Goal: Task Accomplishment & Management: Manage account settings

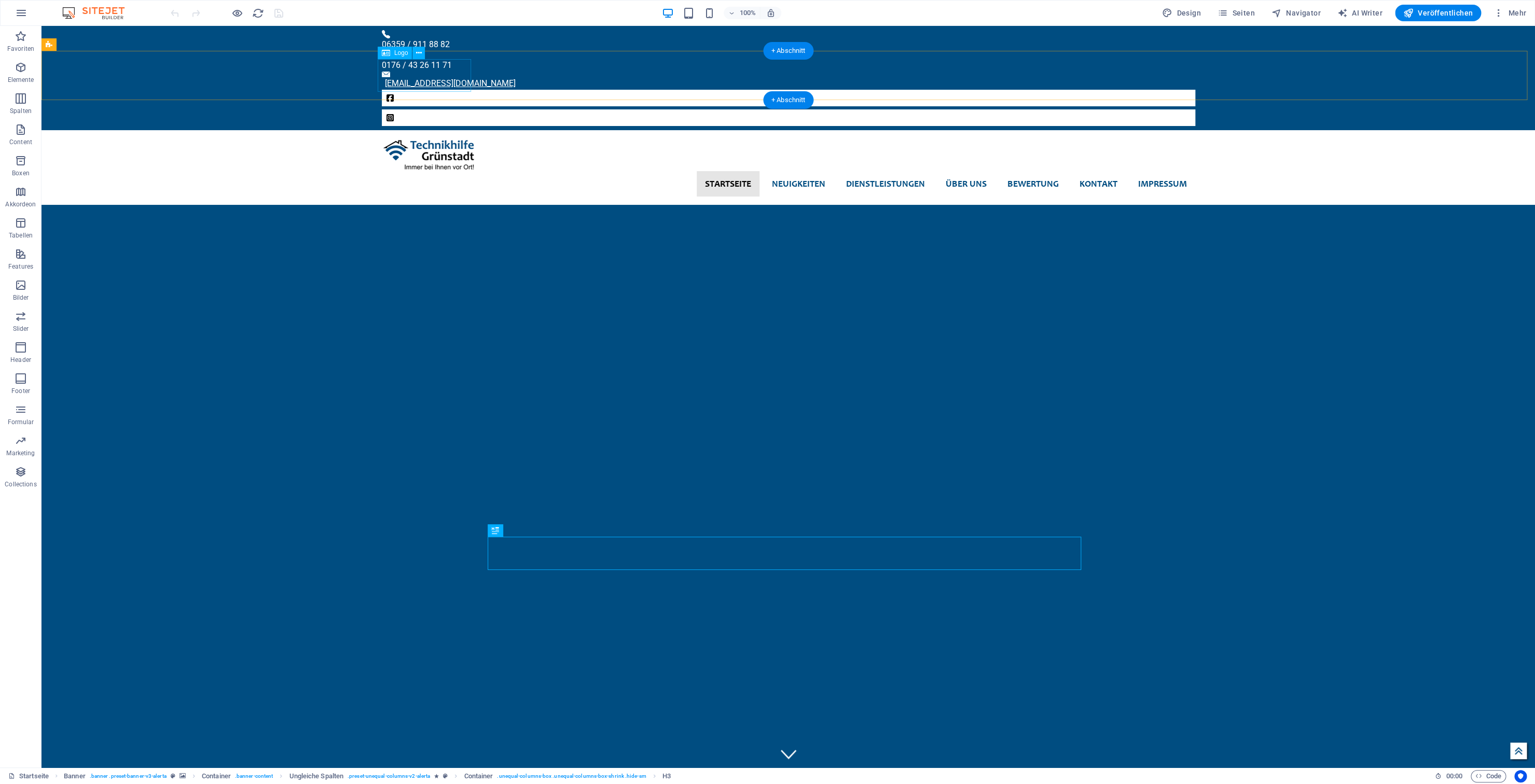
click at [412, 139] on div at bounding box center [788, 155] width 813 height 32
click at [435, 139] on div at bounding box center [788, 155] width 813 height 32
click at [1240, 20] on button "Seiten" at bounding box center [1236, 13] width 46 height 17
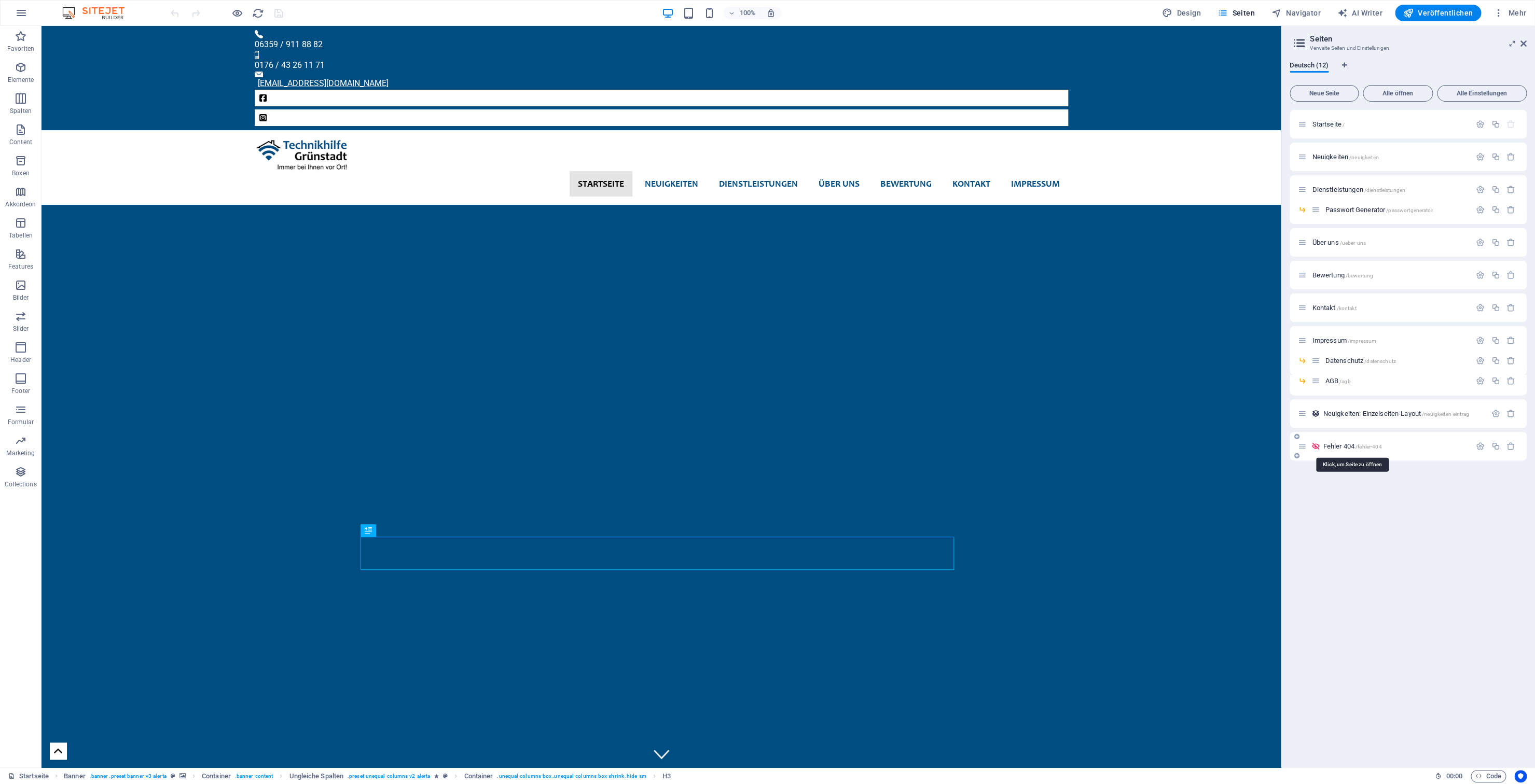
click at [1359, 445] on span "/fehler-404" at bounding box center [1369, 446] width 27 height 6
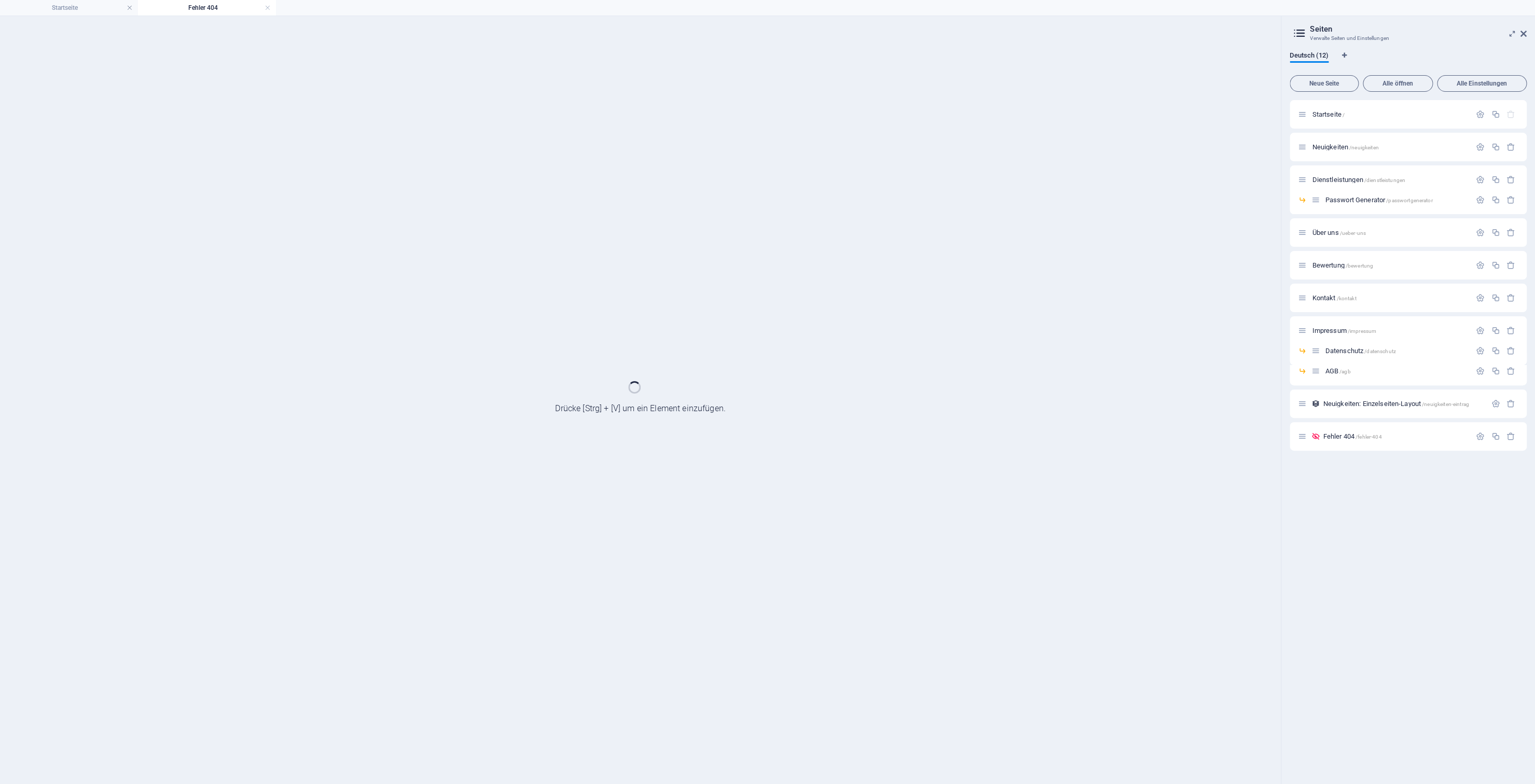
click at [264, 10] on h4 "Fehler 404" at bounding box center [207, 8] width 138 height 11
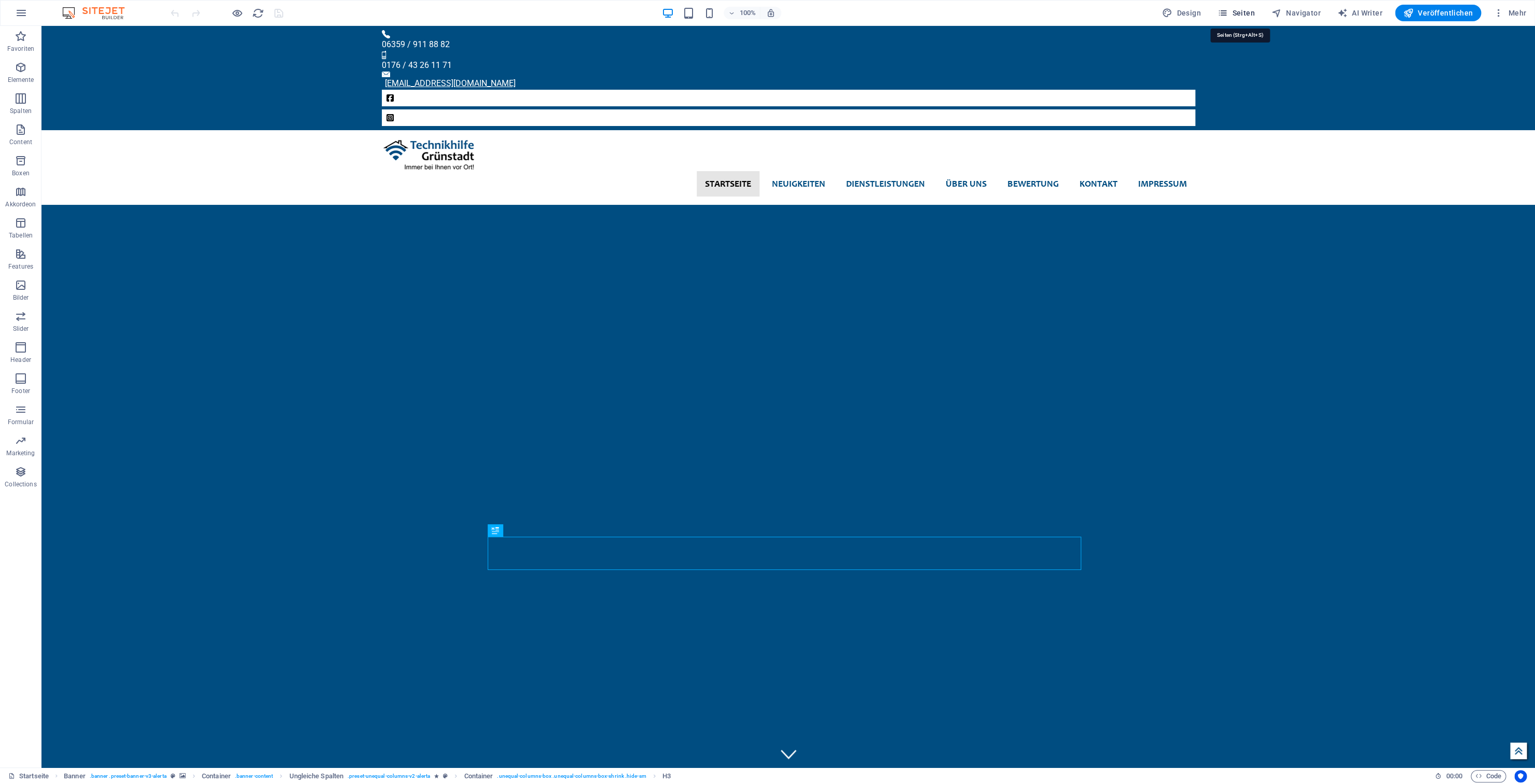
click at [1233, 7] on button "Seiten" at bounding box center [1236, 13] width 46 height 17
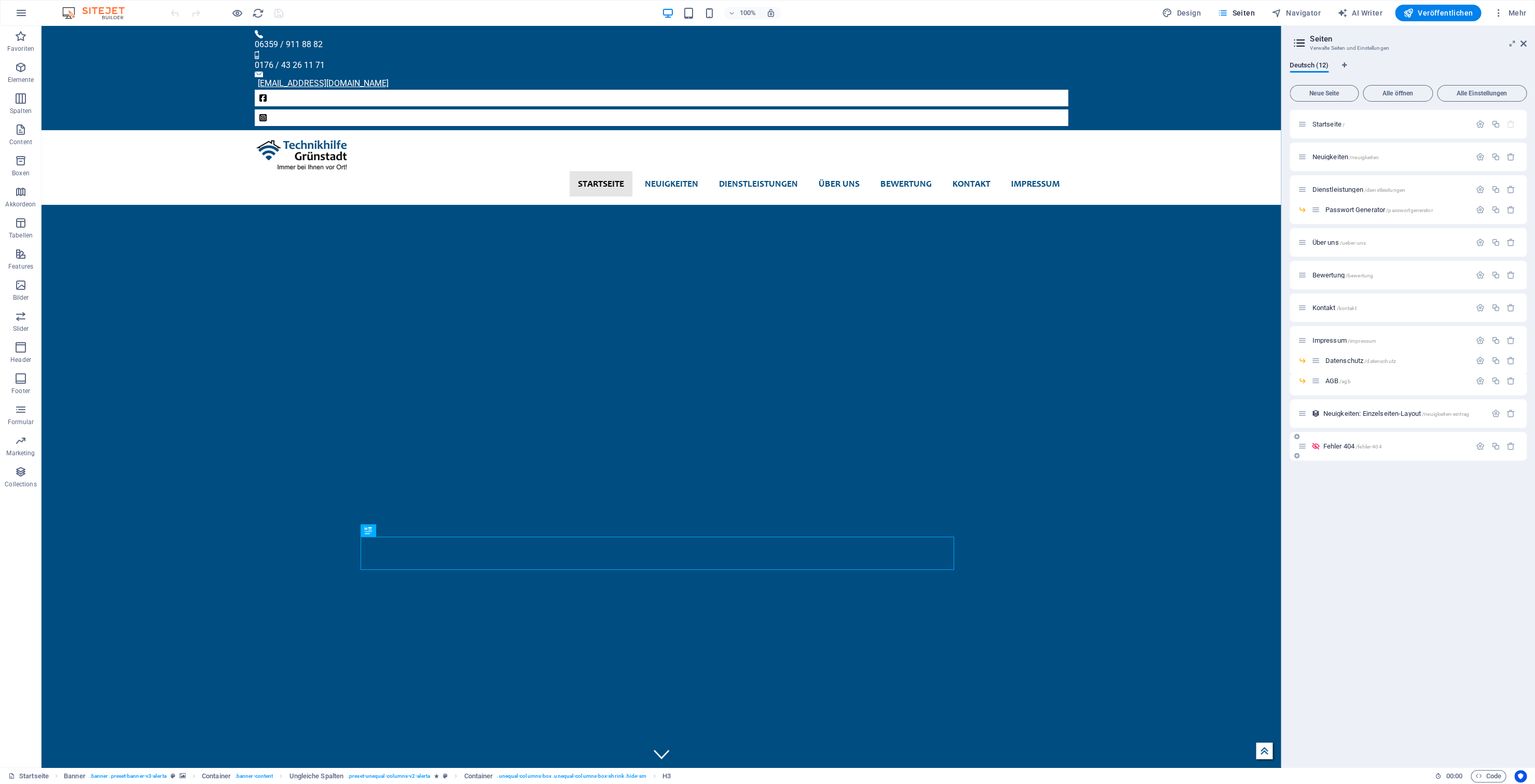
click at [1333, 443] on span "Fehler 404 /fehler-404" at bounding box center [1352, 446] width 59 height 8
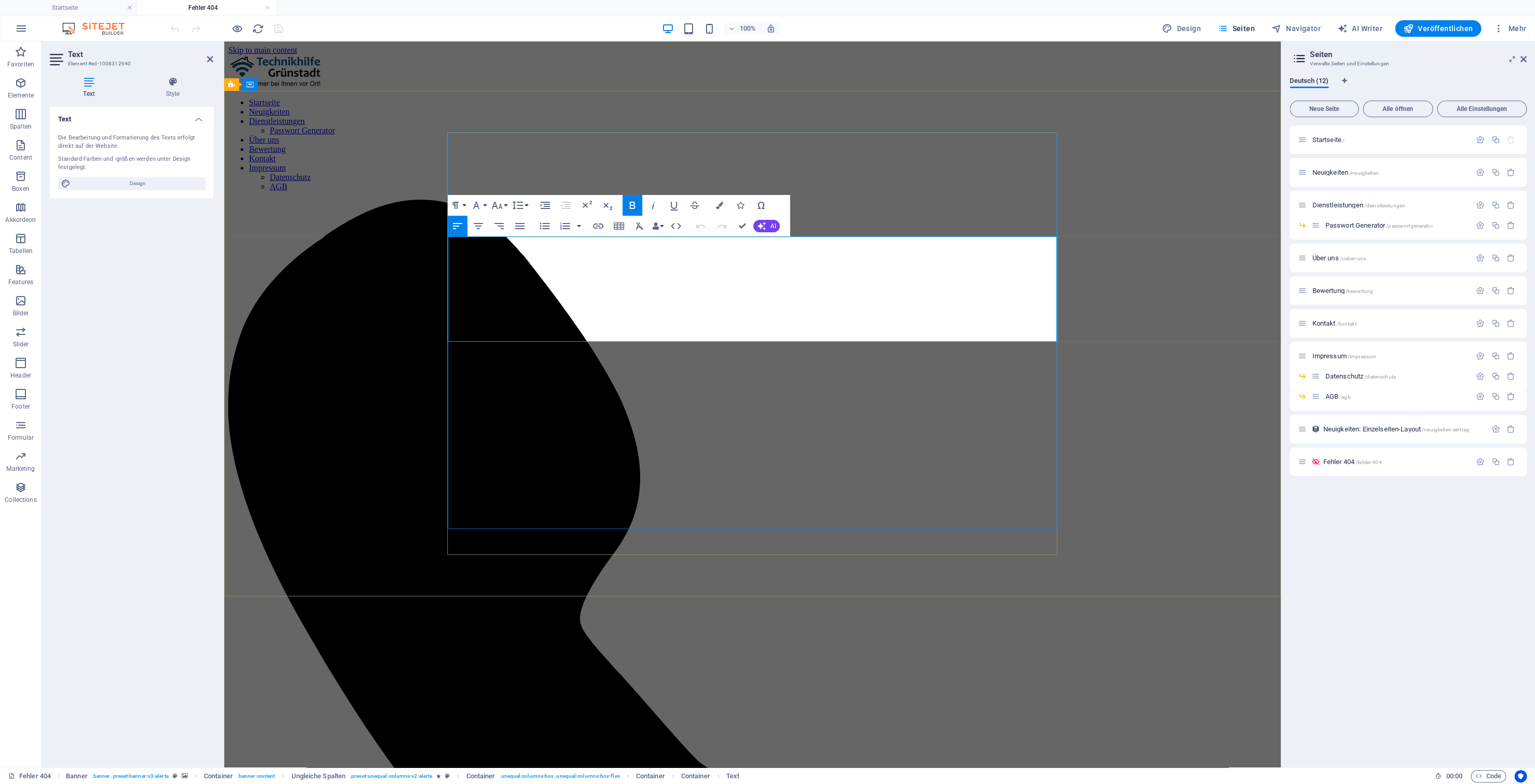
drag, startPoint x: 503, startPoint y: 248, endPoint x: 442, endPoint y: 243, distance: 61.2
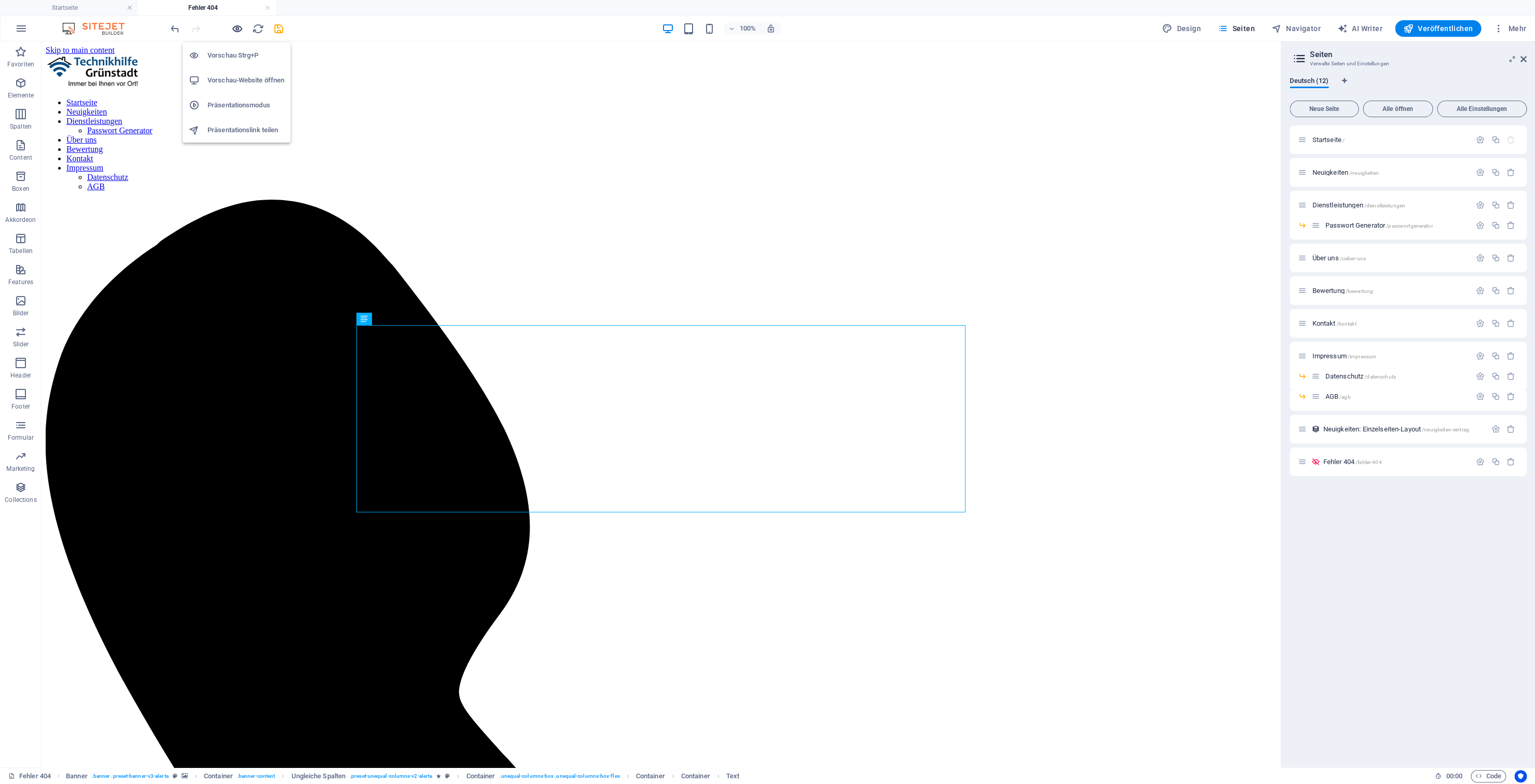
click at [237, 31] on icon "button" at bounding box center [237, 29] width 12 height 12
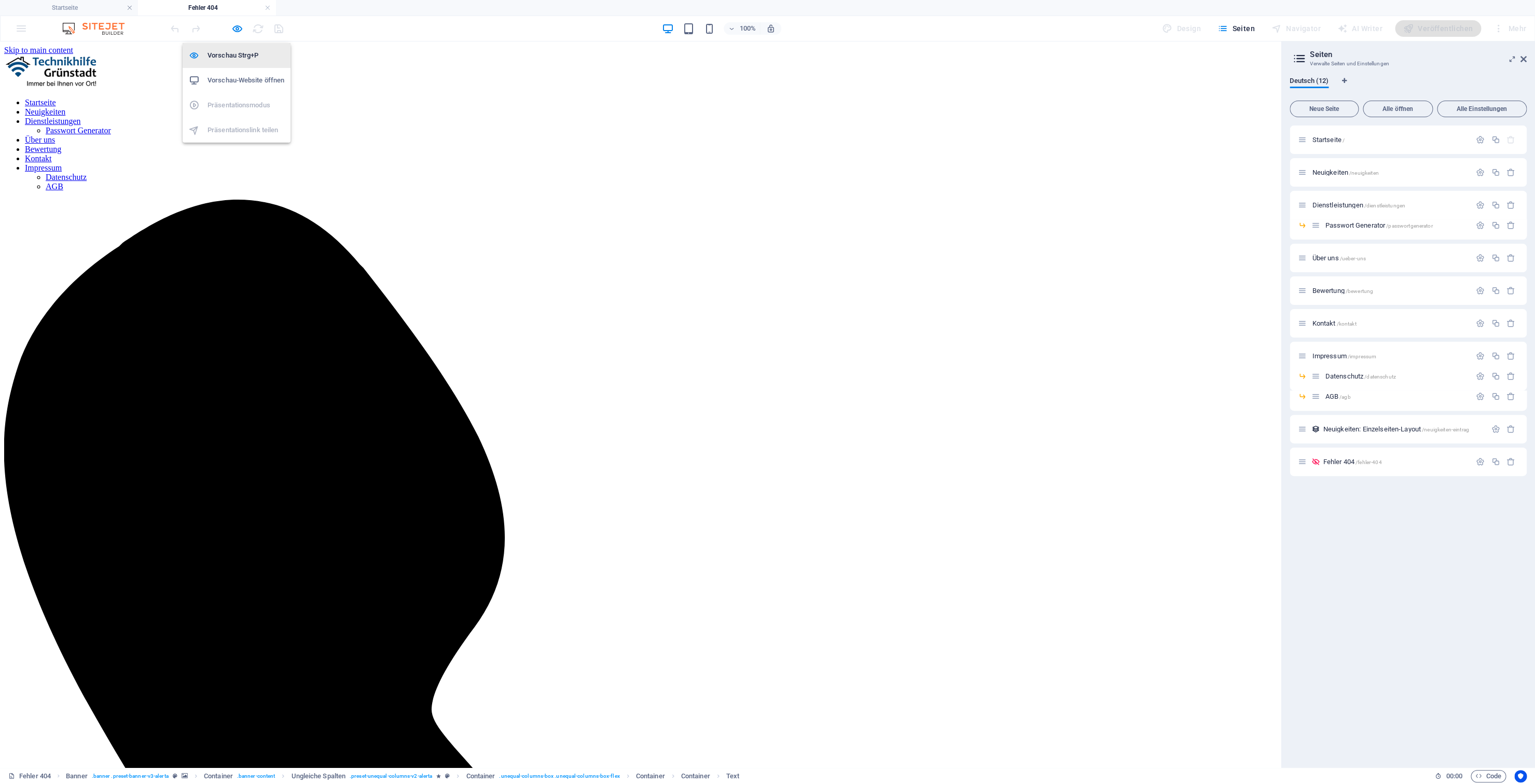
click at [237, 53] on h6 "Vorschau Strg+P" at bounding box center [246, 55] width 77 height 13
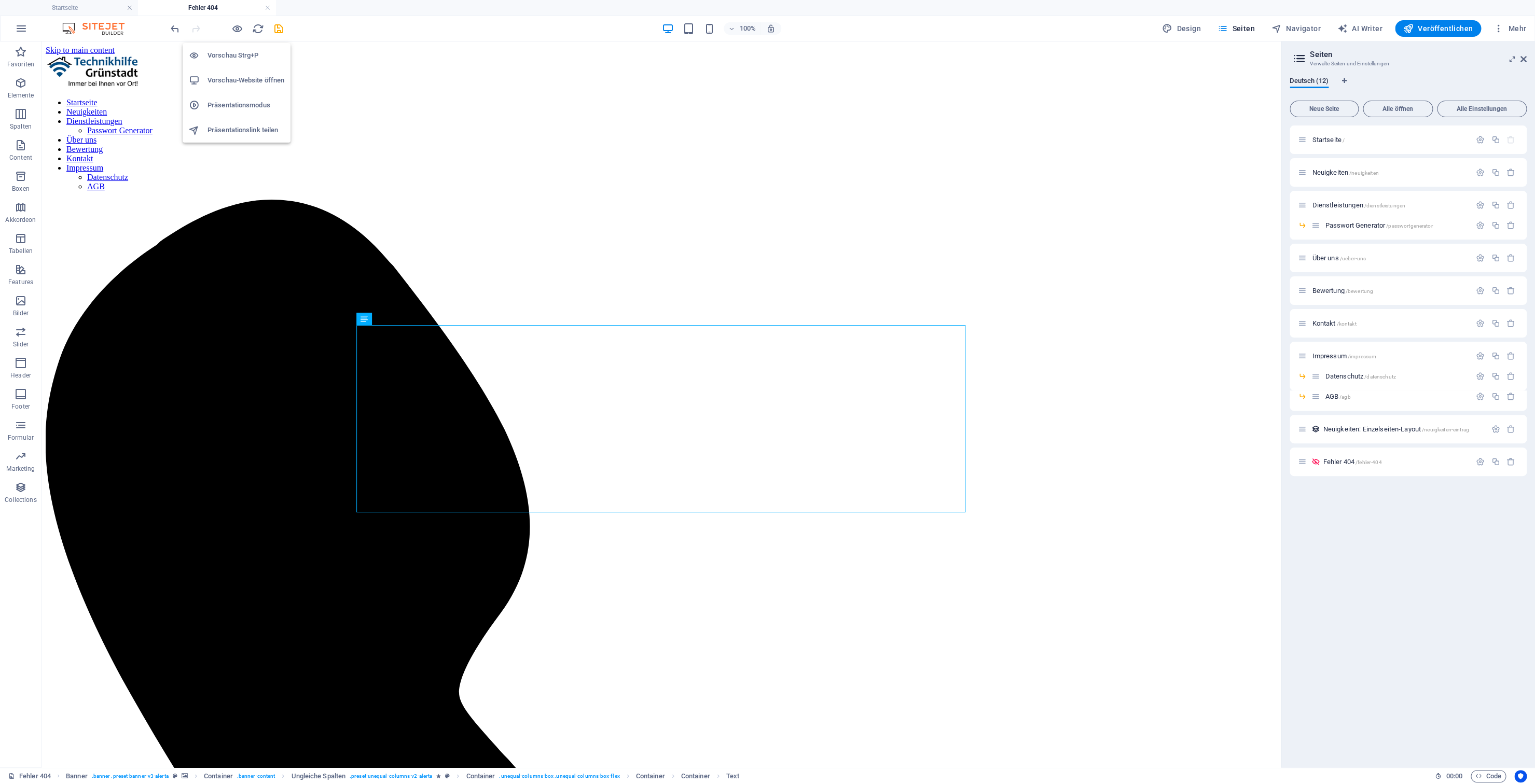
click at [237, 53] on h6 "Vorschau Strg+P" at bounding box center [246, 55] width 77 height 13
